Goal: Information Seeking & Learning: Find specific fact

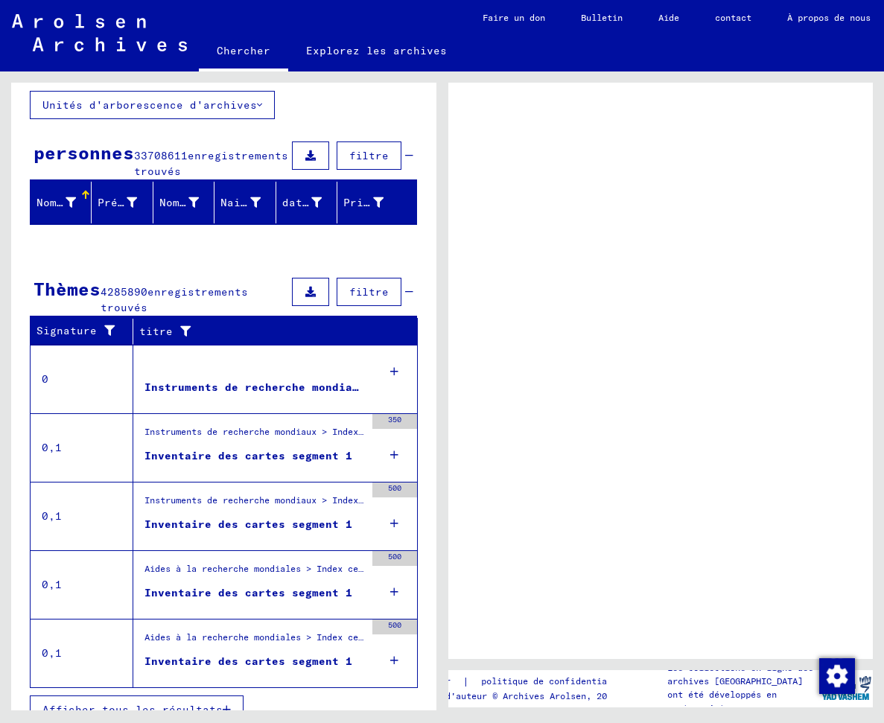
scroll to position [115, 0]
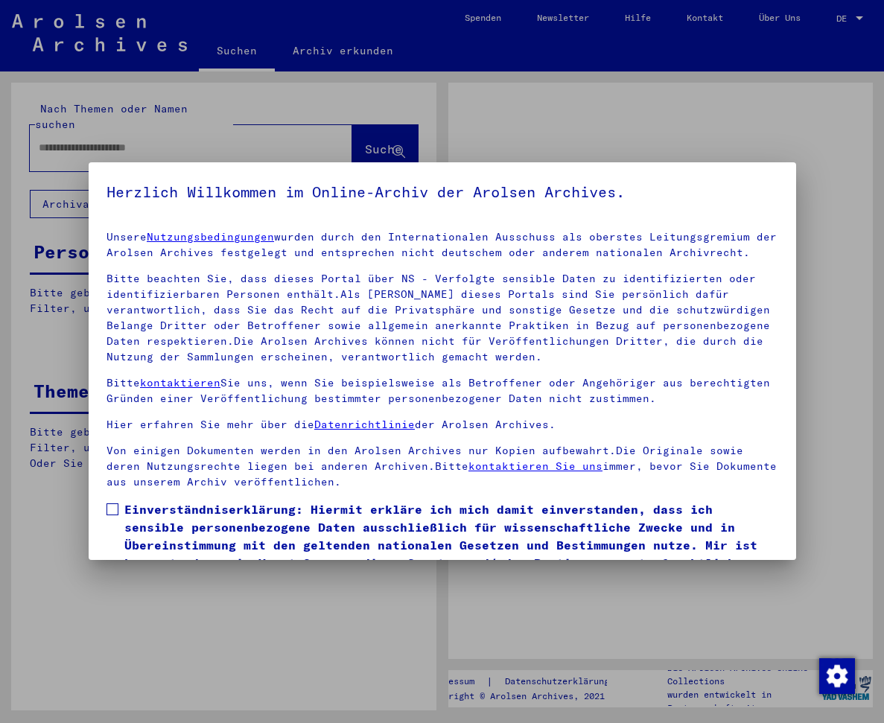
type input "**********"
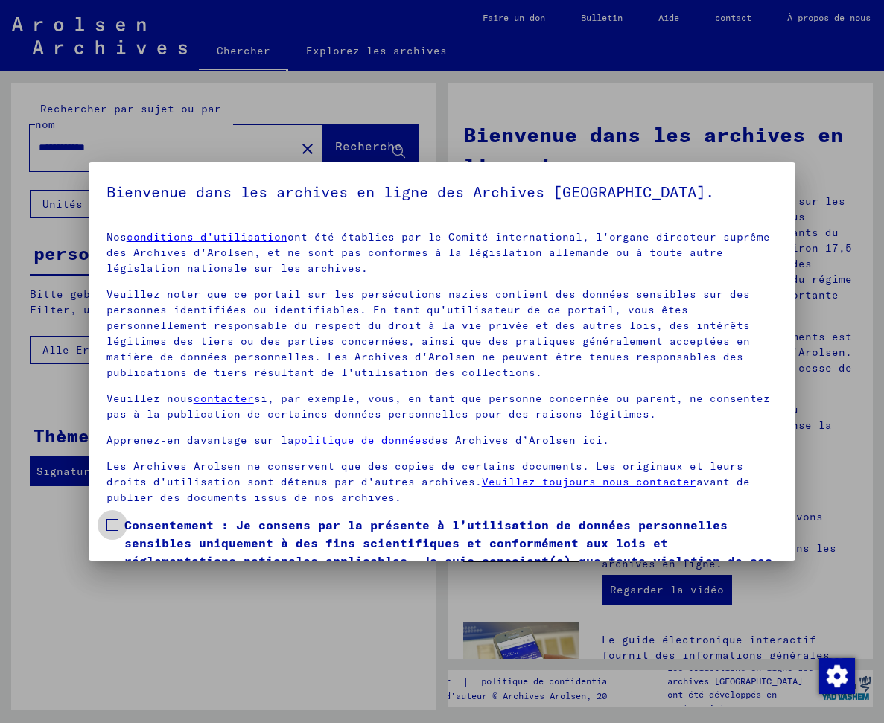
click at [116, 524] on span at bounding box center [112, 525] width 12 height 12
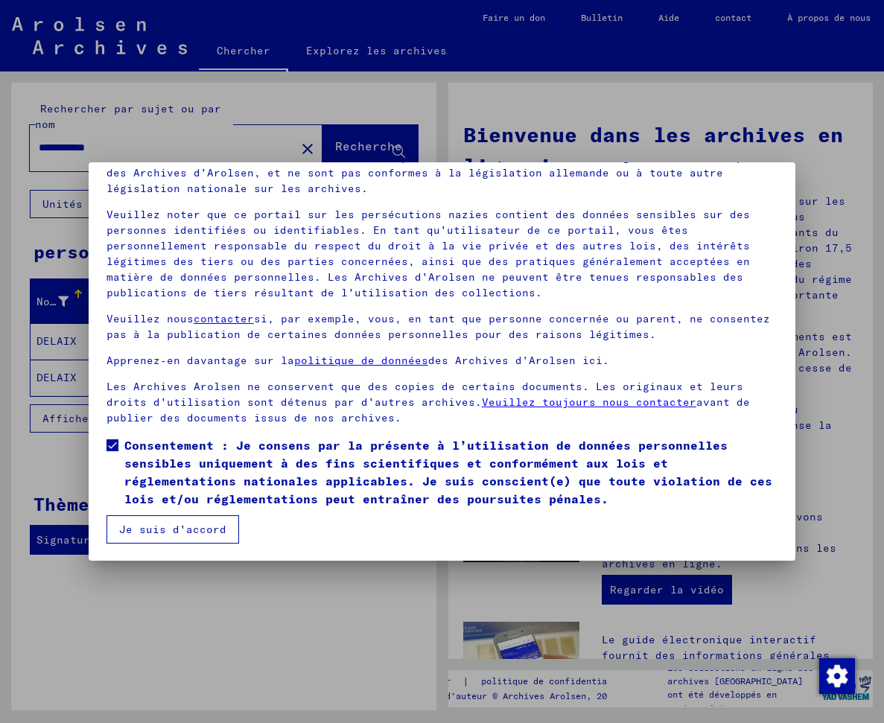
scroll to position [80, 0]
click at [149, 533] on font "Je suis d'accord" at bounding box center [172, 528] width 107 height 13
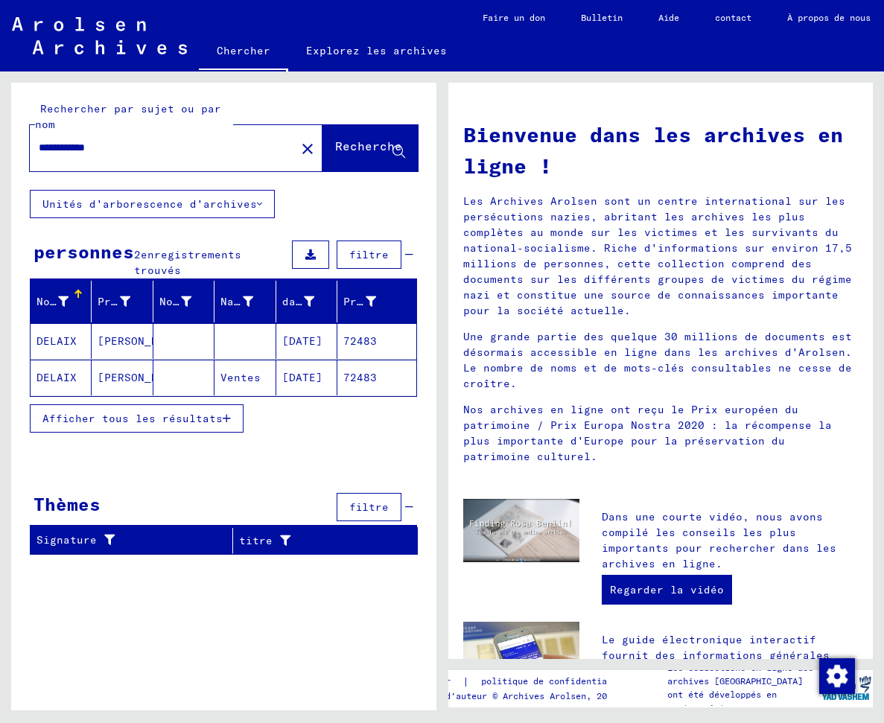
click at [63, 339] on font "DELAIX" at bounding box center [56, 340] width 40 height 13
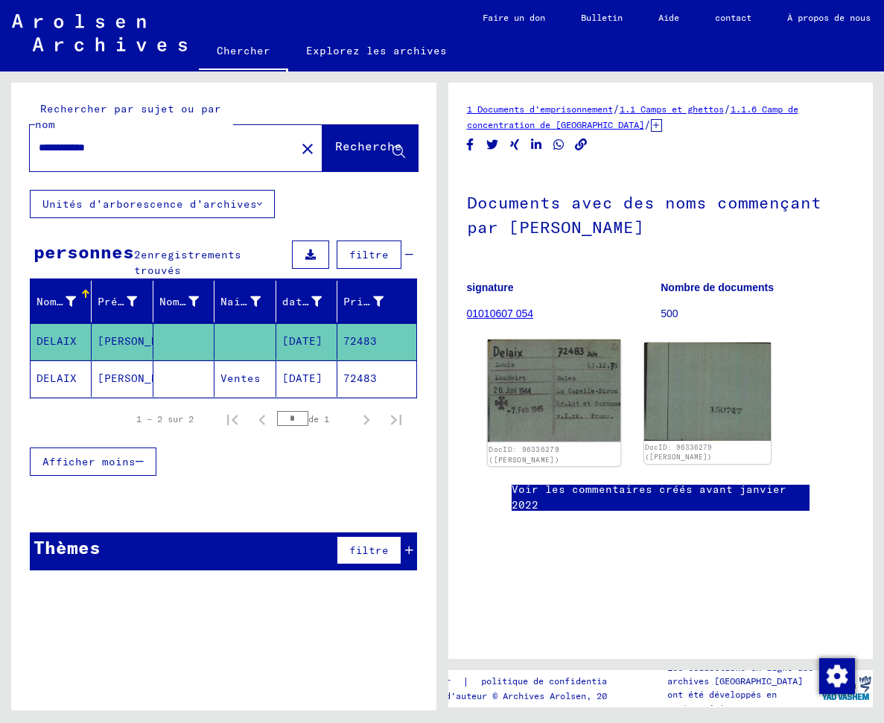
click at [553, 408] on img at bounding box center [553, 391] width 133 height 103
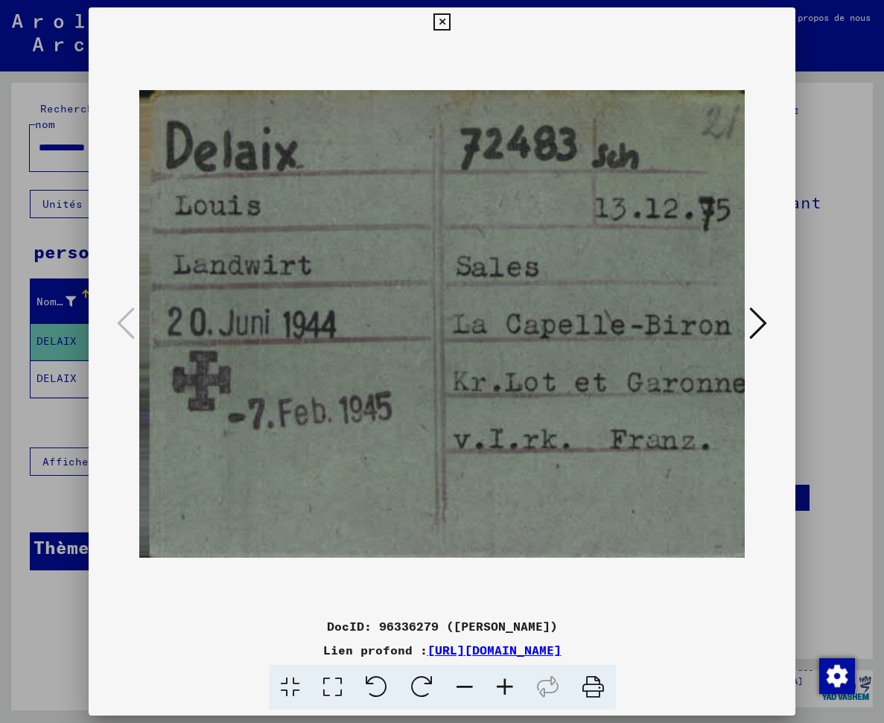
click at [760, 322] on icon at bounding box center [758, 323] width 18 height 36
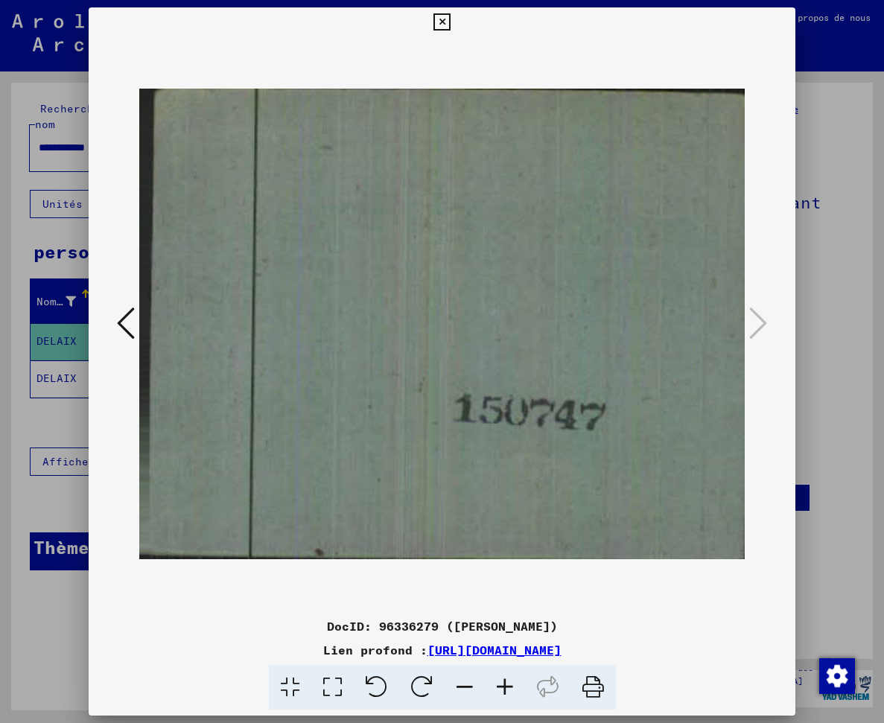
click at [445, 22] on icon at bounding box center [441, 22] width 17 height 18
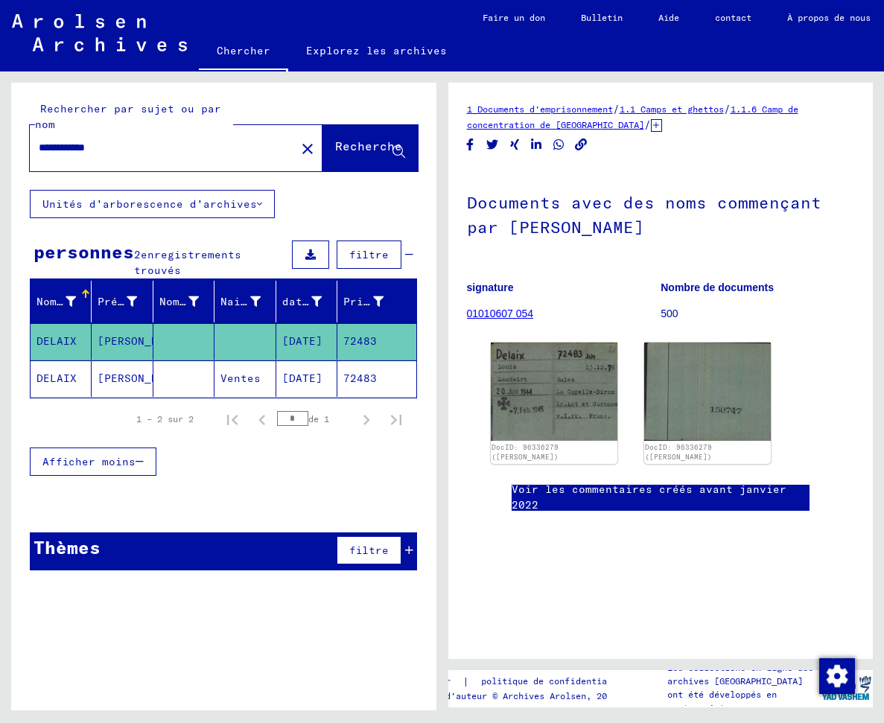
click at [54, 378] on font "DELAIX" at bounding box center [56, 378] width 40 height 13
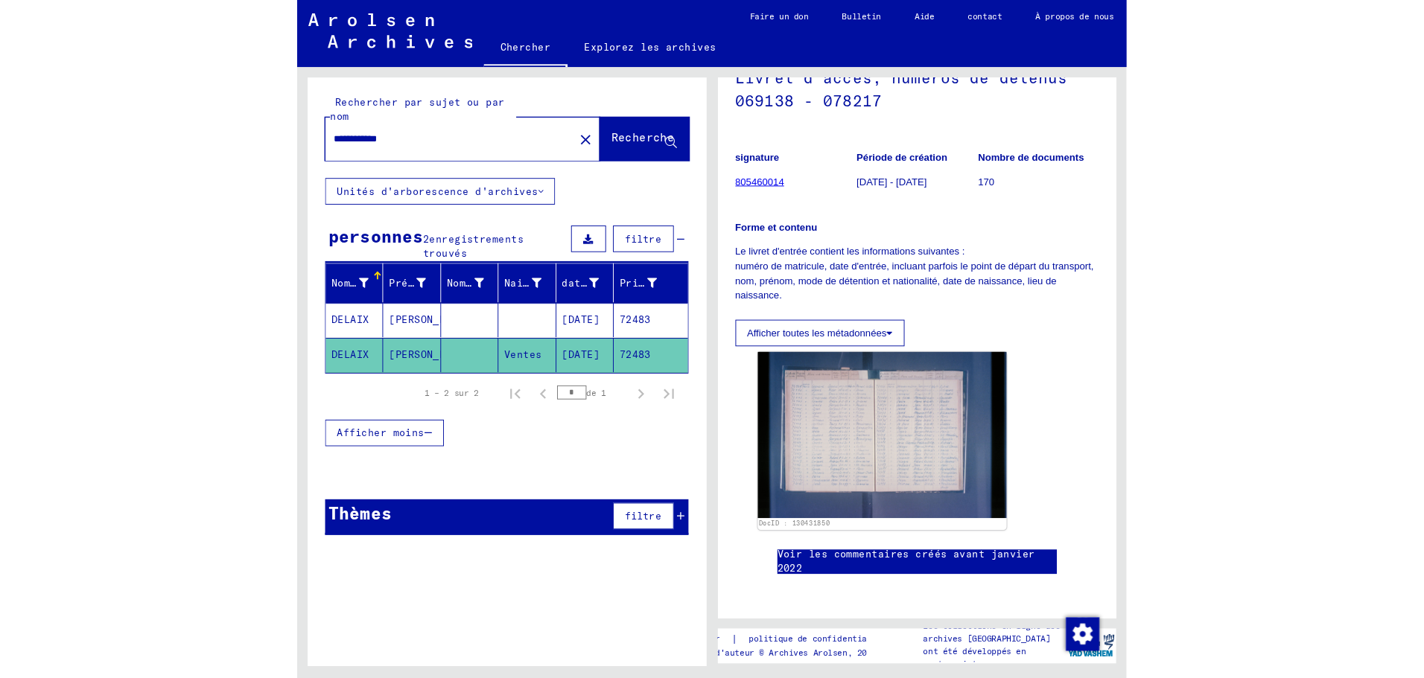
scroll to position [149, 0]
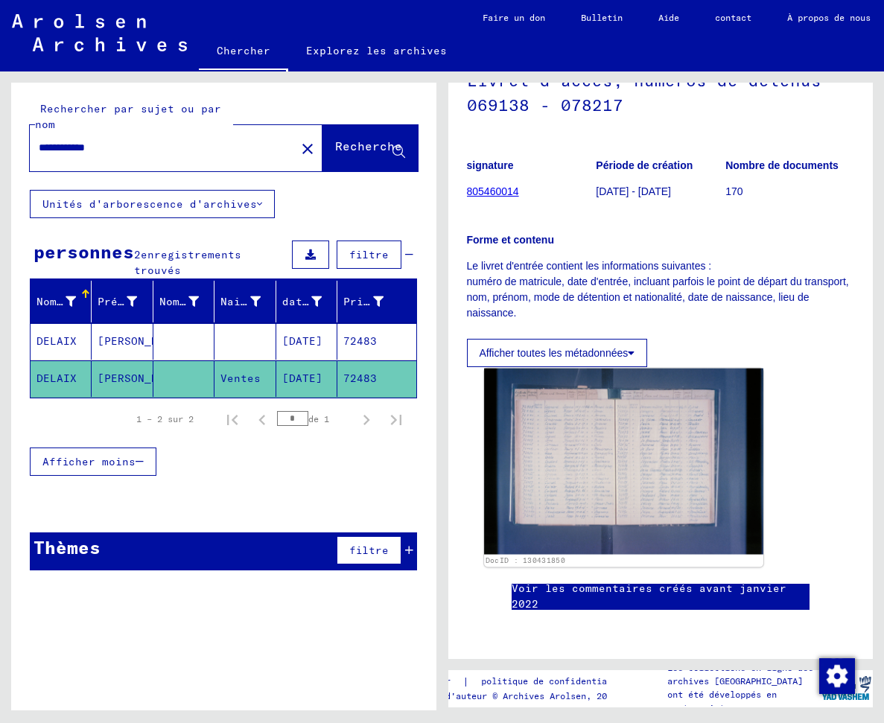
click at [563, 398] on img at bounding box center [623, 462] width 279 height 186
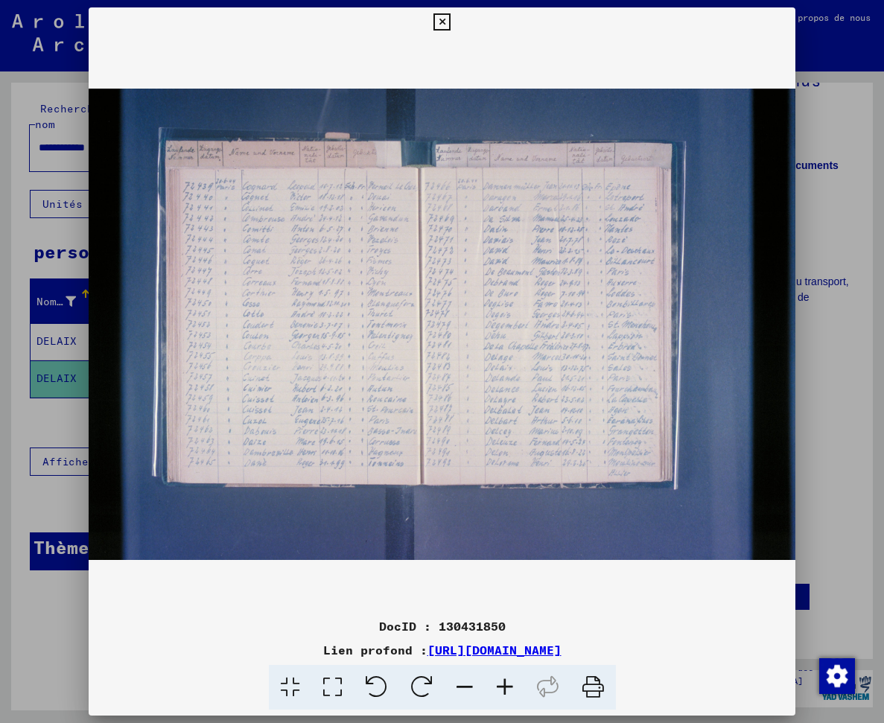
click at [325, 360] on img at bounding box center [442, 324] width 707 height 574
click at [338, 357] on img at bounding box center [442, 324] width 707 height 574
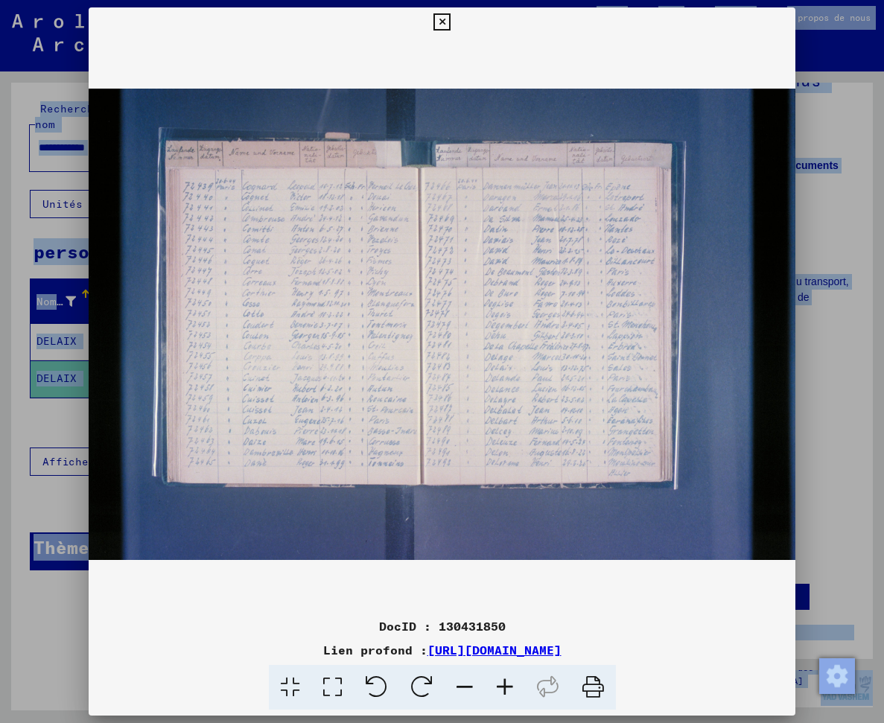
drag, startPoint x: 595, startPoint y: 19, endPoint x: 593, endPoint y: -55, distance: 74.5
click at [593, 0] on html "**********" at bounding box center [442, 361] width 884 height 723
click at [516, 346] on img at bounding box center [442, 324] width 707 height 574
drag, startPoint x: 499, startPoint y: 40, endPoint x: 499, endPoint y: -22, distance: 62.6
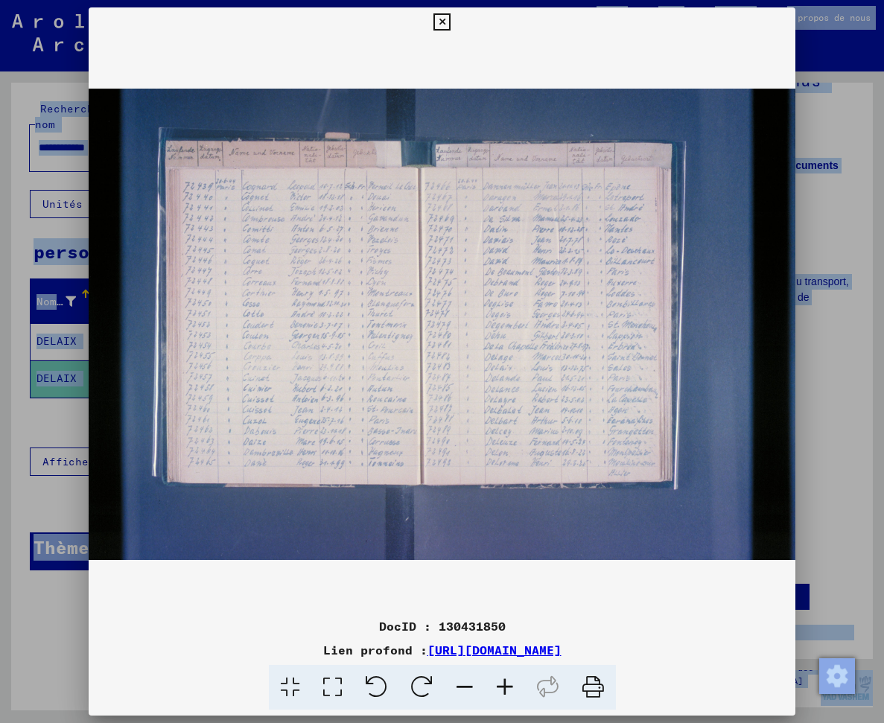
click at [499, 0] on html "**********" at bounding box center [442, 361] width 884 height 723
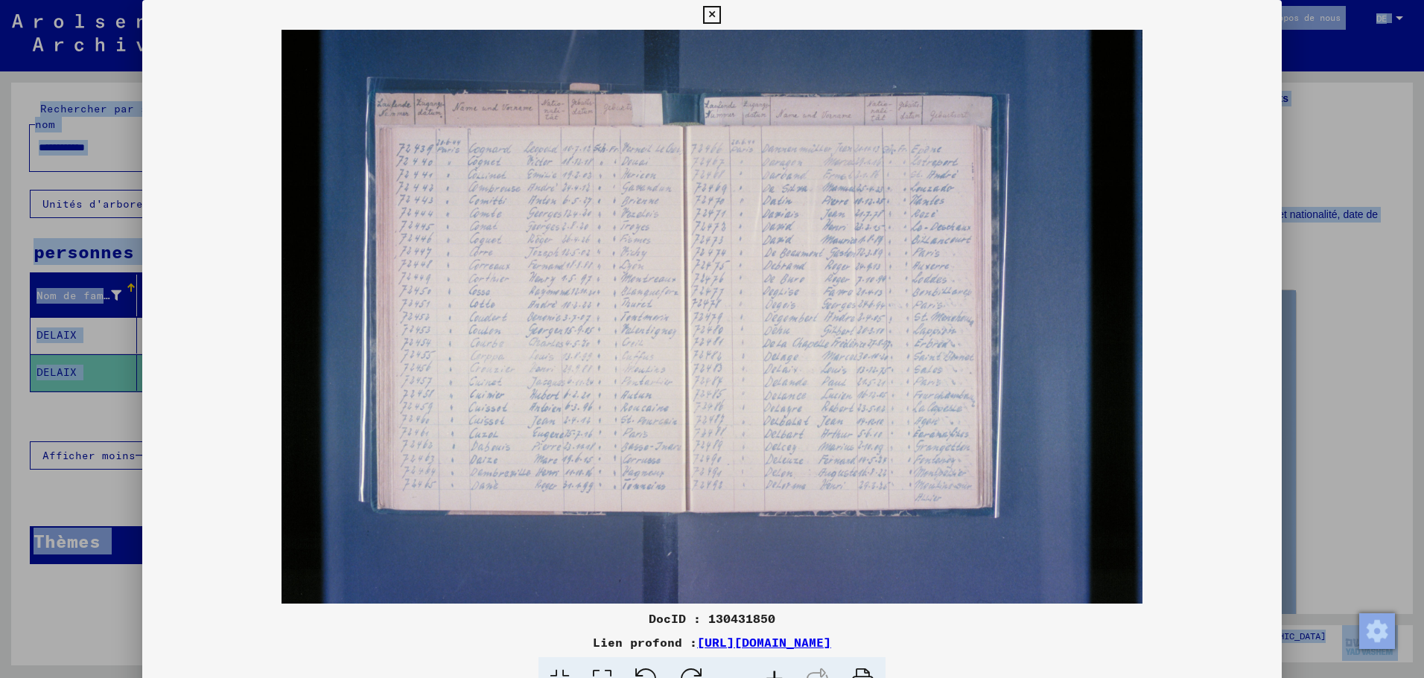
click at [792, 340] on img at bounding box center [711, 317] width 1139 height 574
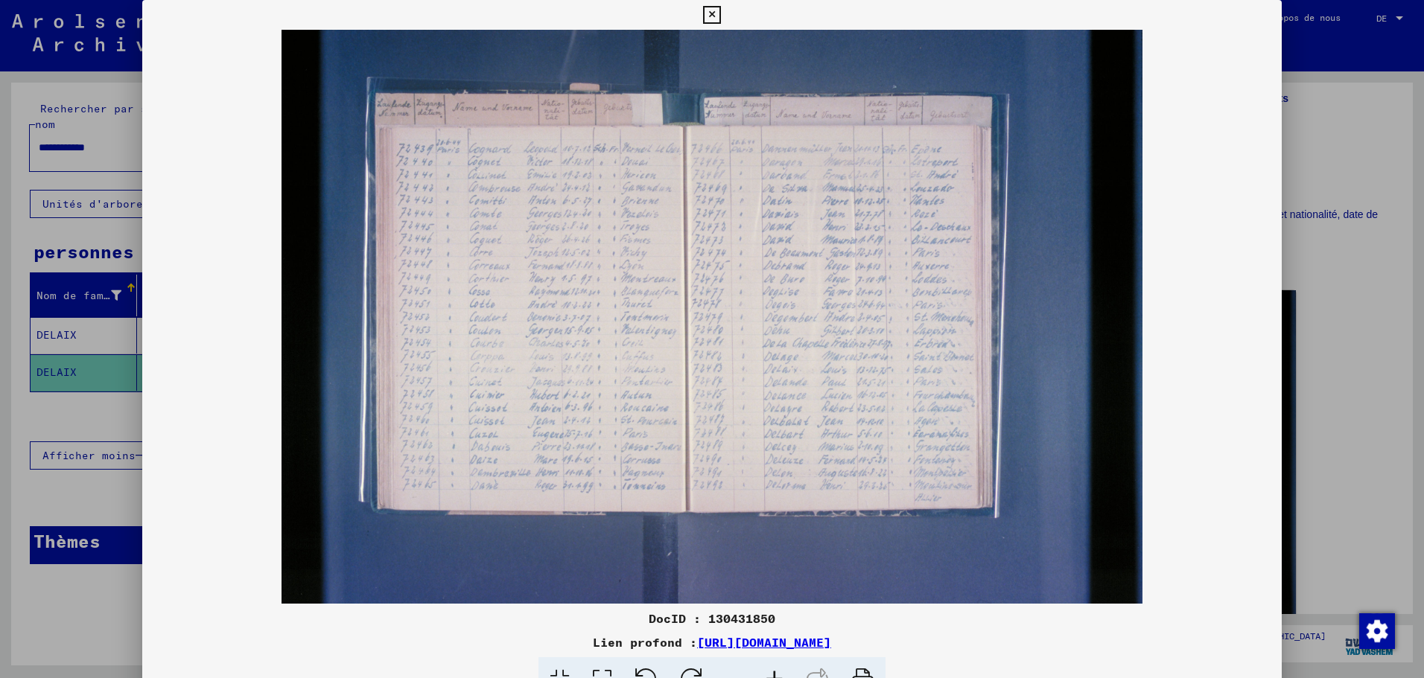
click at [771, 672] on icon at bounding box center [774, 680] width 40 height 45
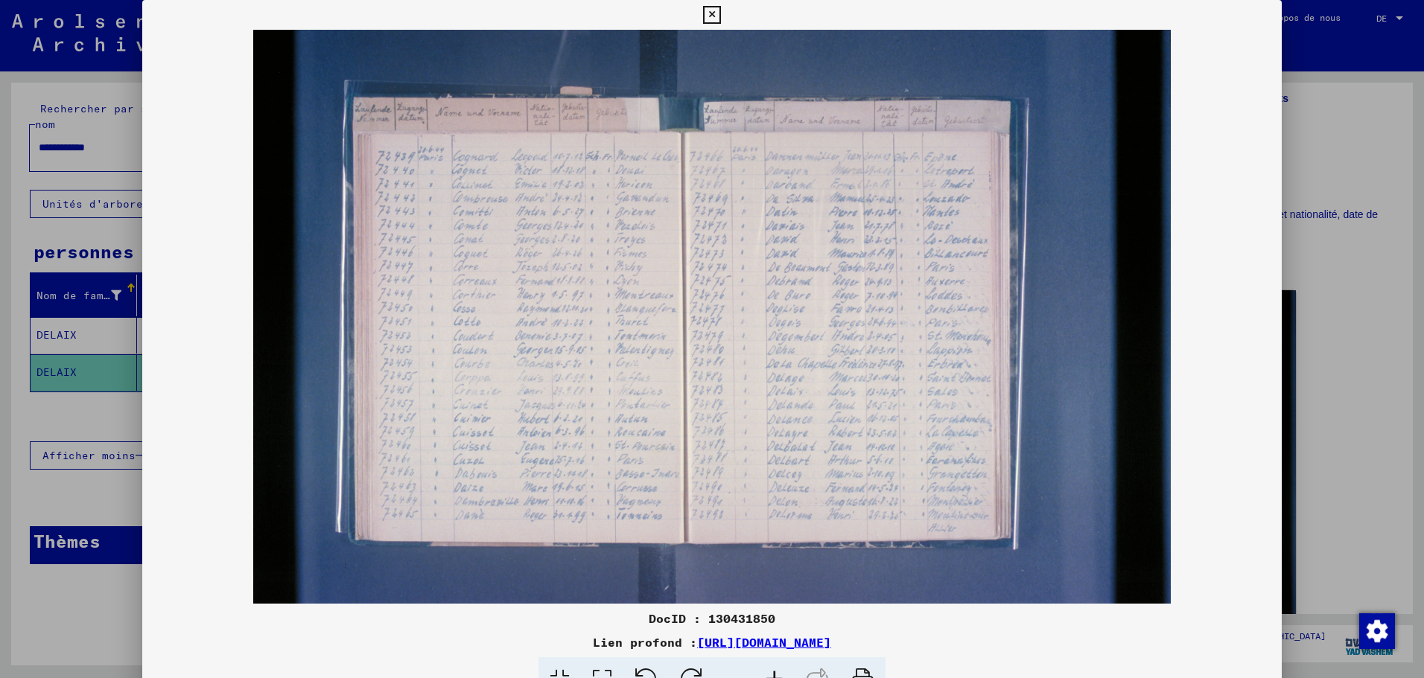
click at [771, 672] on icon at bounding box center [774, 680] width 40 height 45
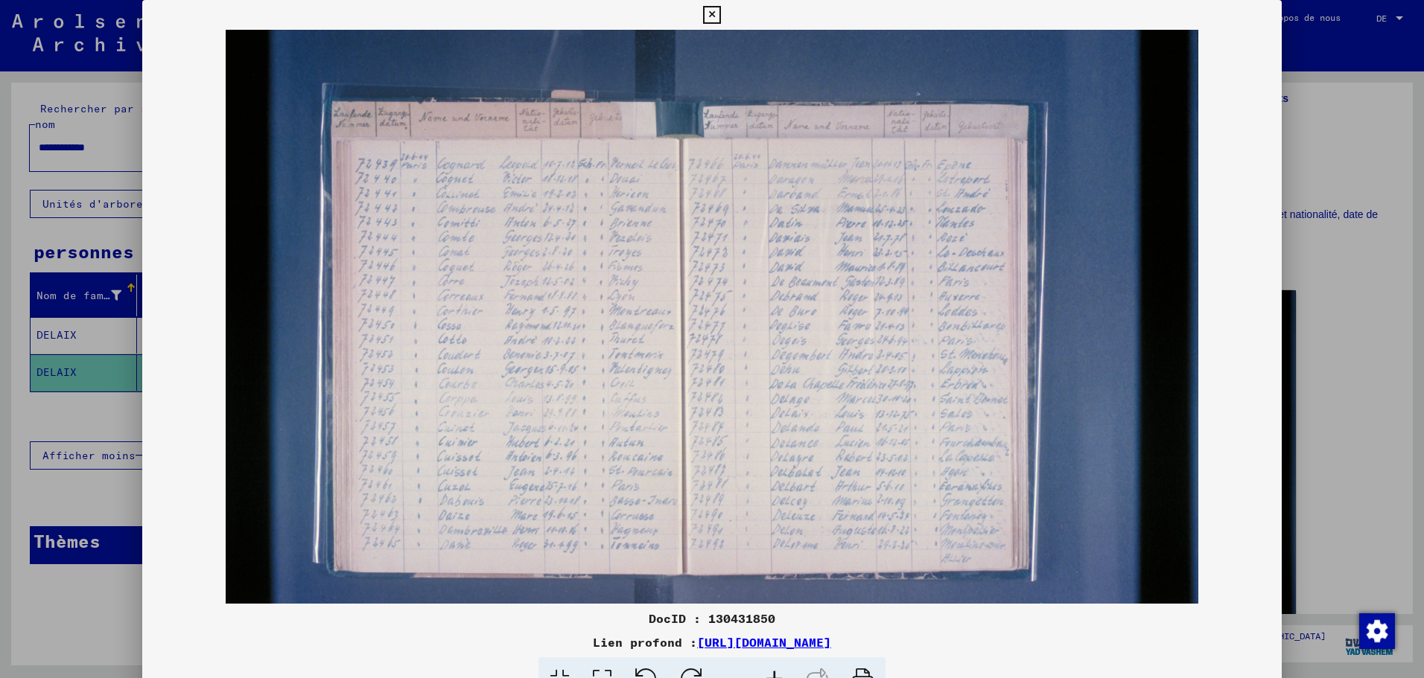
click at [771, 672] on icon at bounding box center [774, 680] width 40 height 45
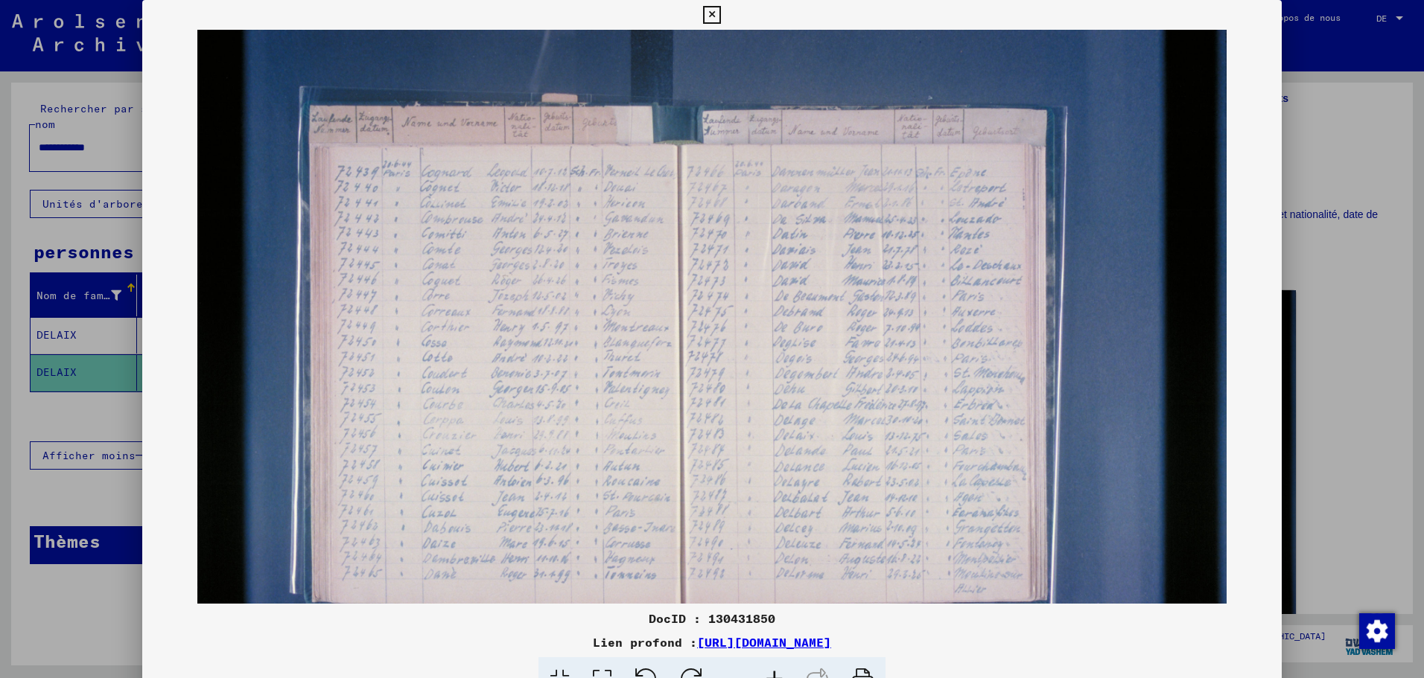
click at [771, 672] on icon at bounding box center [774, 680] width 40 height 45
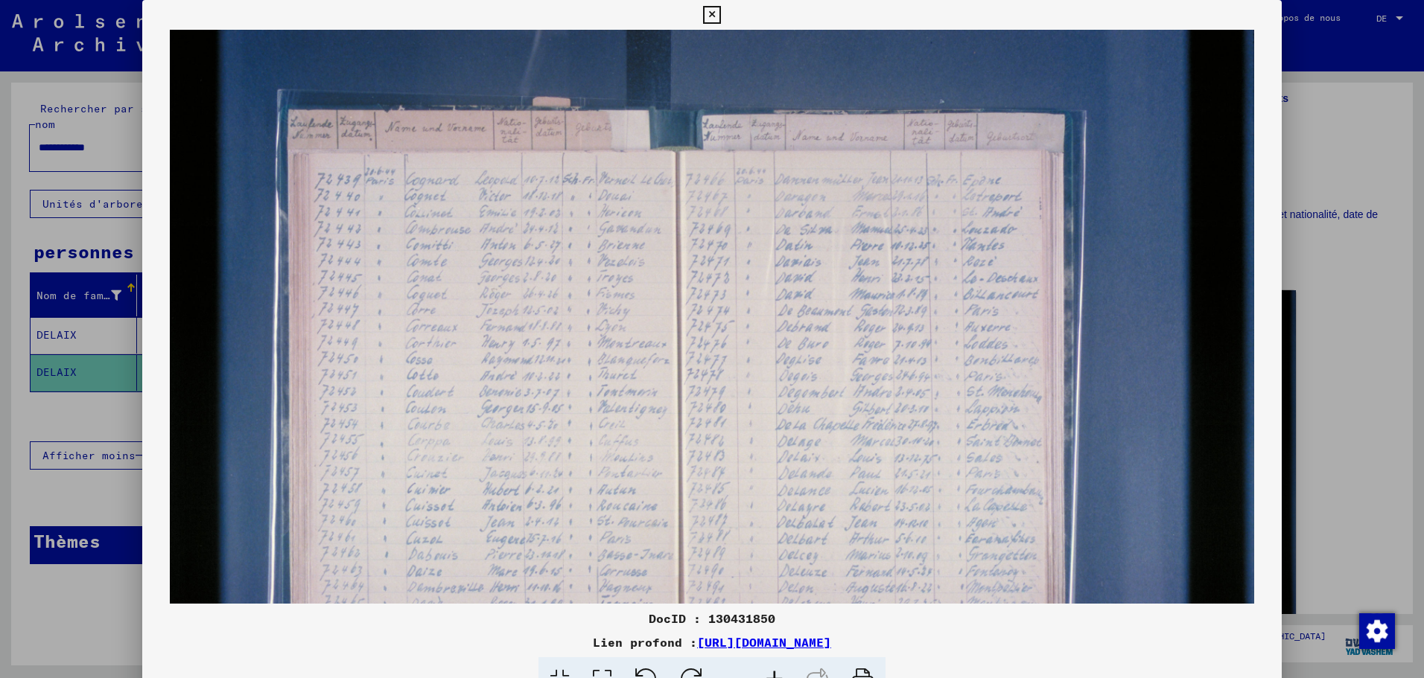
click at [771, 672] on icon at bounding box center [774, 680] width 40 height 45
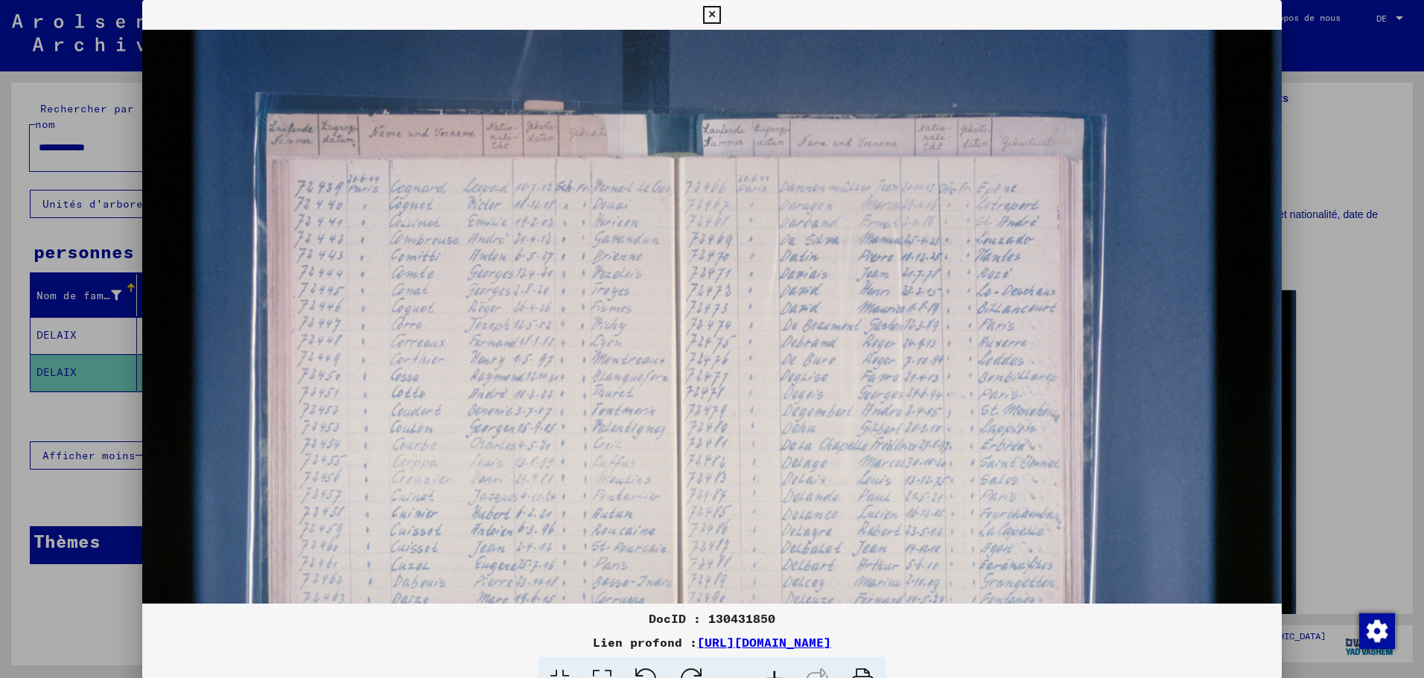
click at [771, 672] on icon at bounding box center [774, 680] width 40 height 45
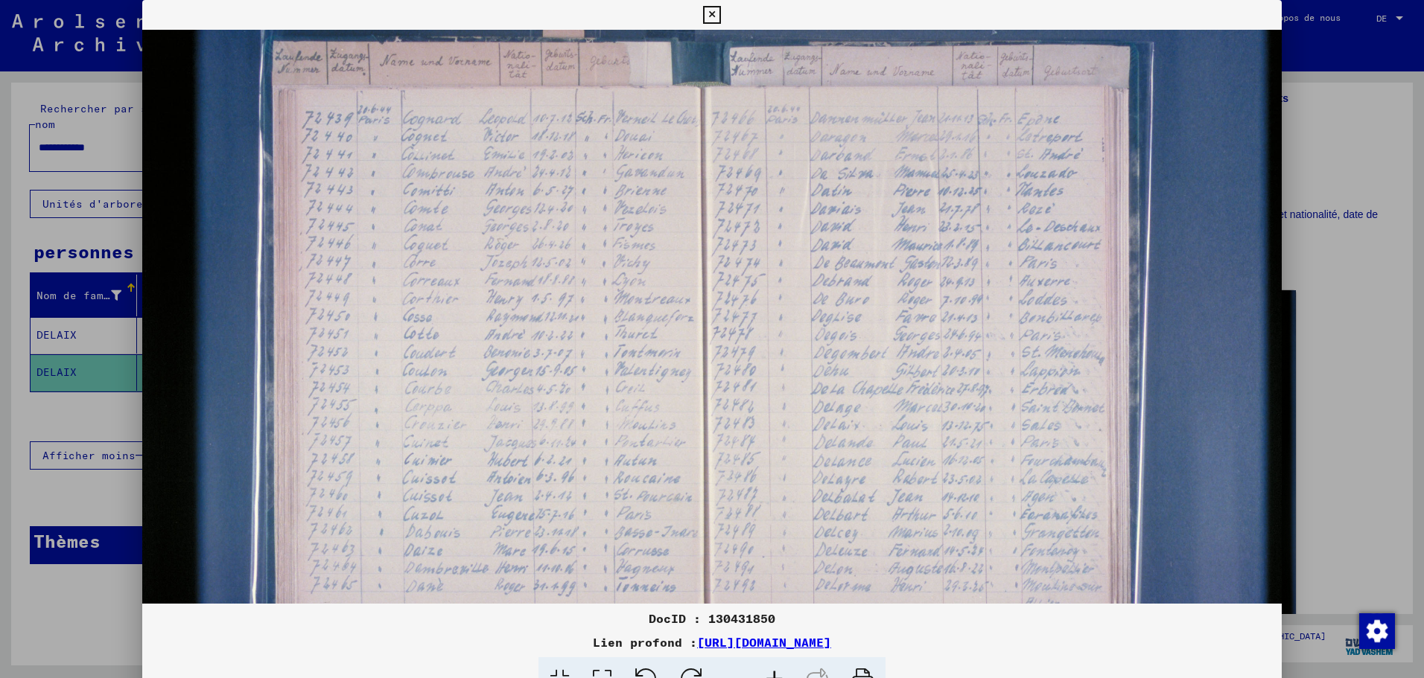
scroll to position [94, 0]
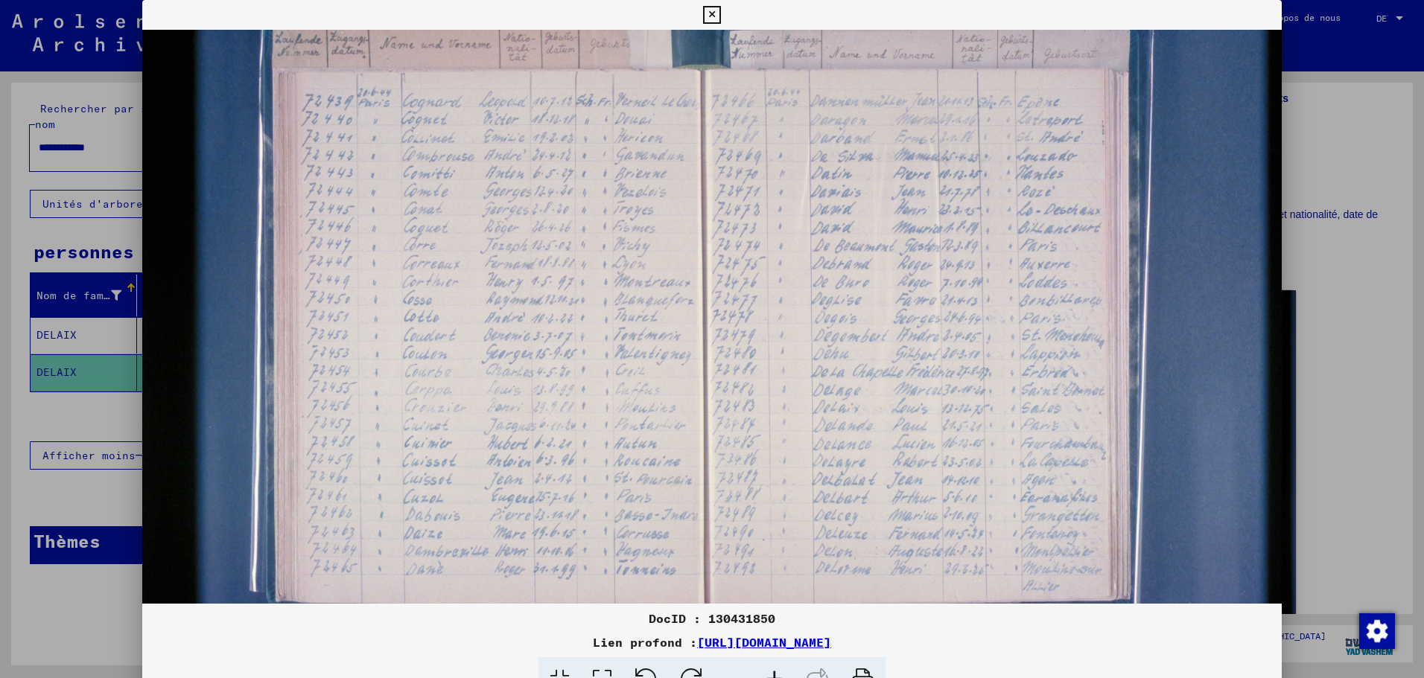
drag, startPoint x: 654, startPoint y: 443, endPoint x: 664, endPoint y: 350, distance: 93.7
click at [664, 350] on img at bounding box center [740, 335] width 1197 height 798
